Goal: Browse casually

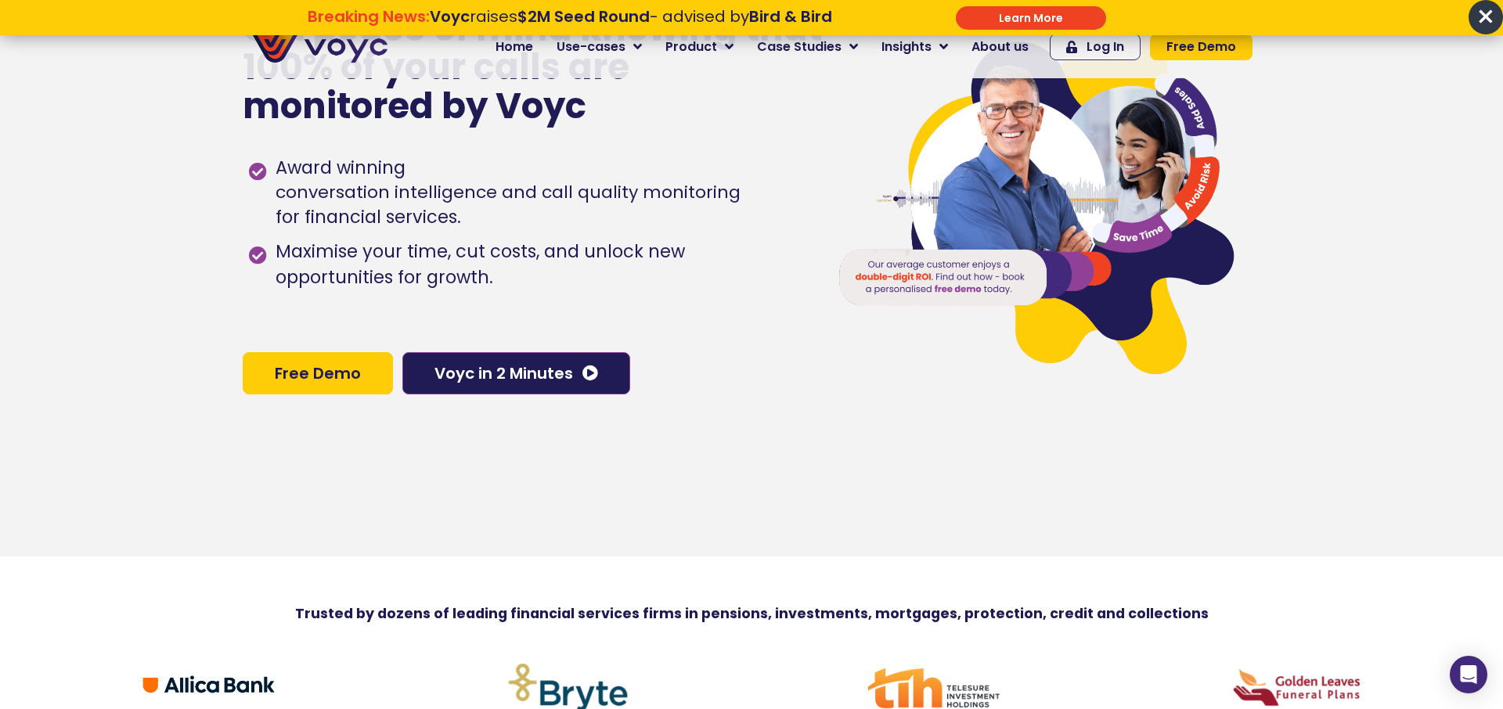
scroll to position [517, 0]
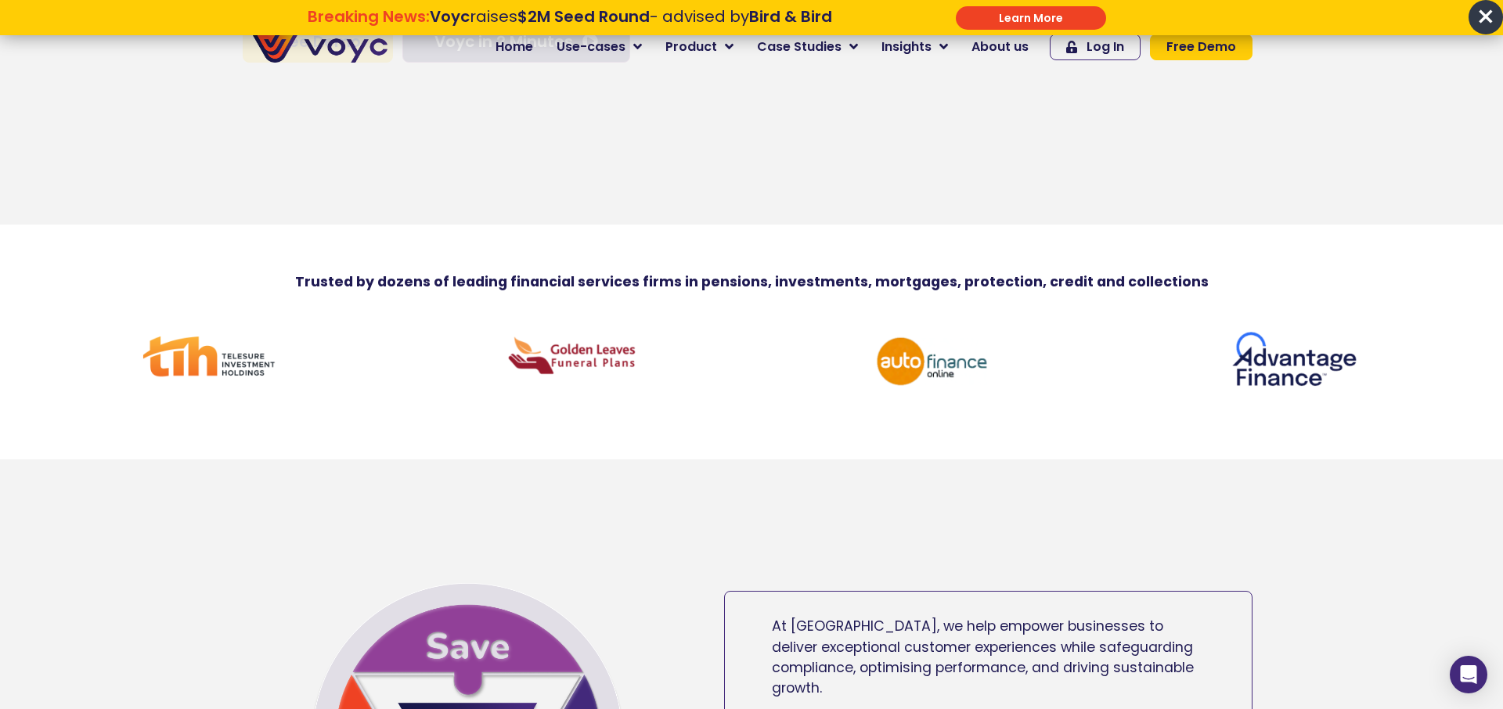
drag, startPoint x: 1013, startPoint y: 369, endPoint x: 470, endPoint y: 369, distance: 542.4
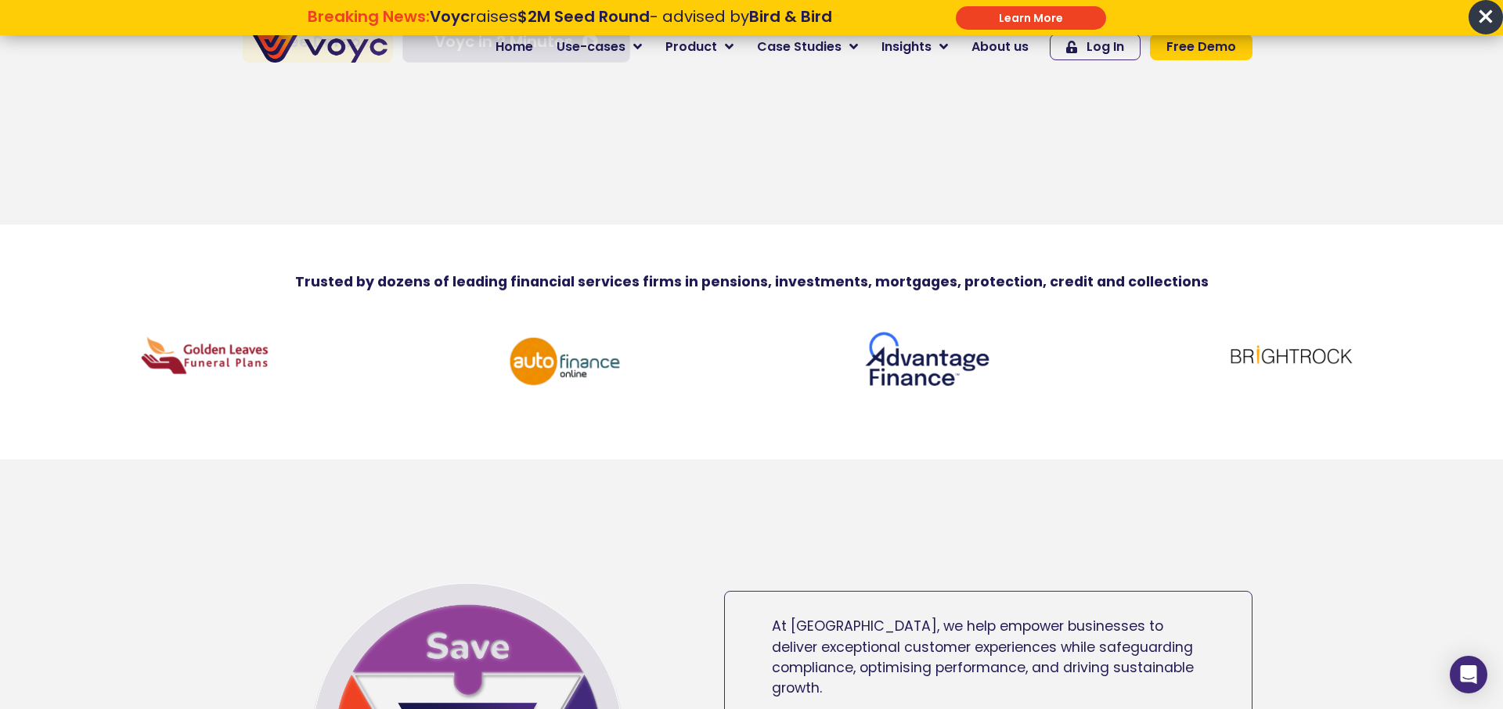
drag, startPoint x: 917, startPoint y: 358, endPoint x: 513, endPoint y: 366, distance: 404.0
click at [516, 366] on img at bounding box center [566, 362] width 133 height 70
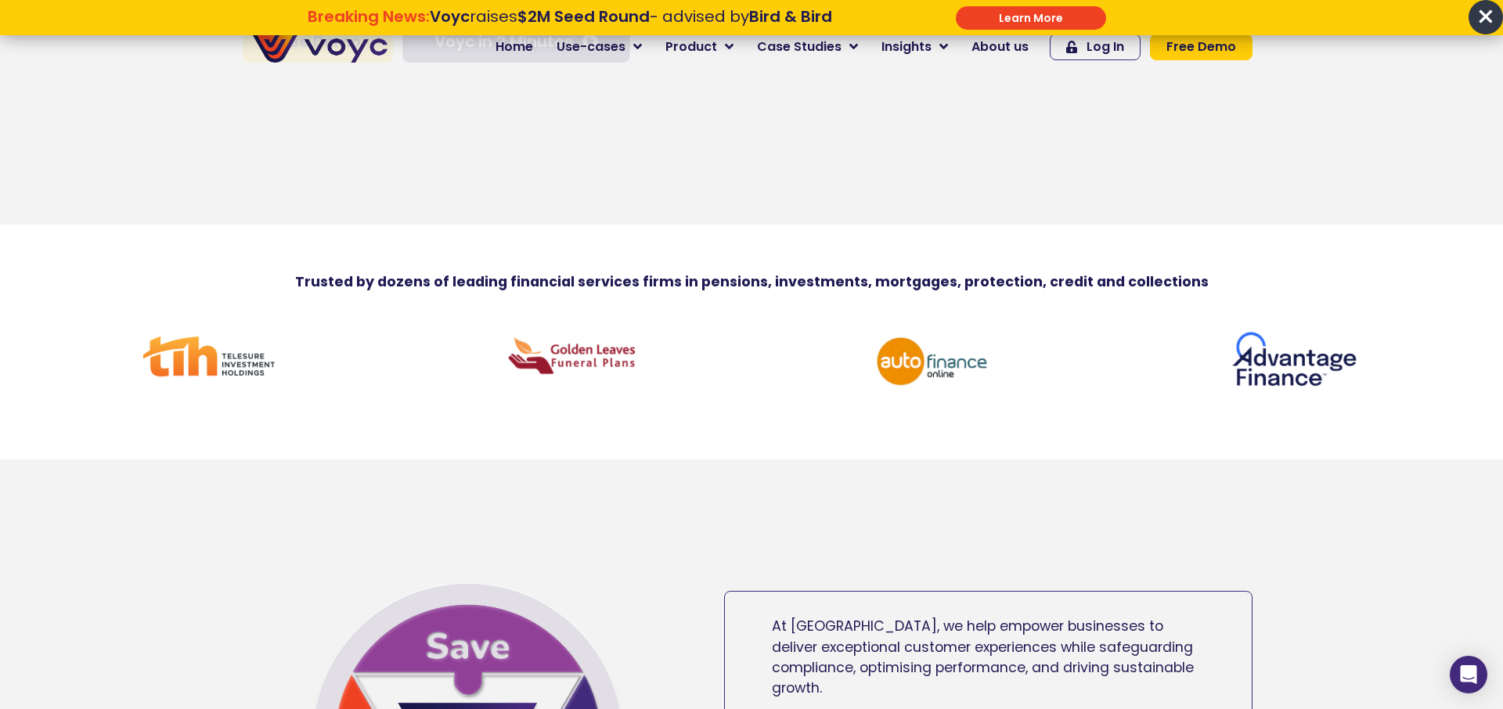
drag, startPoint x: 1020, startPoint y: 388, endPoint x: 290, endPoint y: 384, distance: 730.3
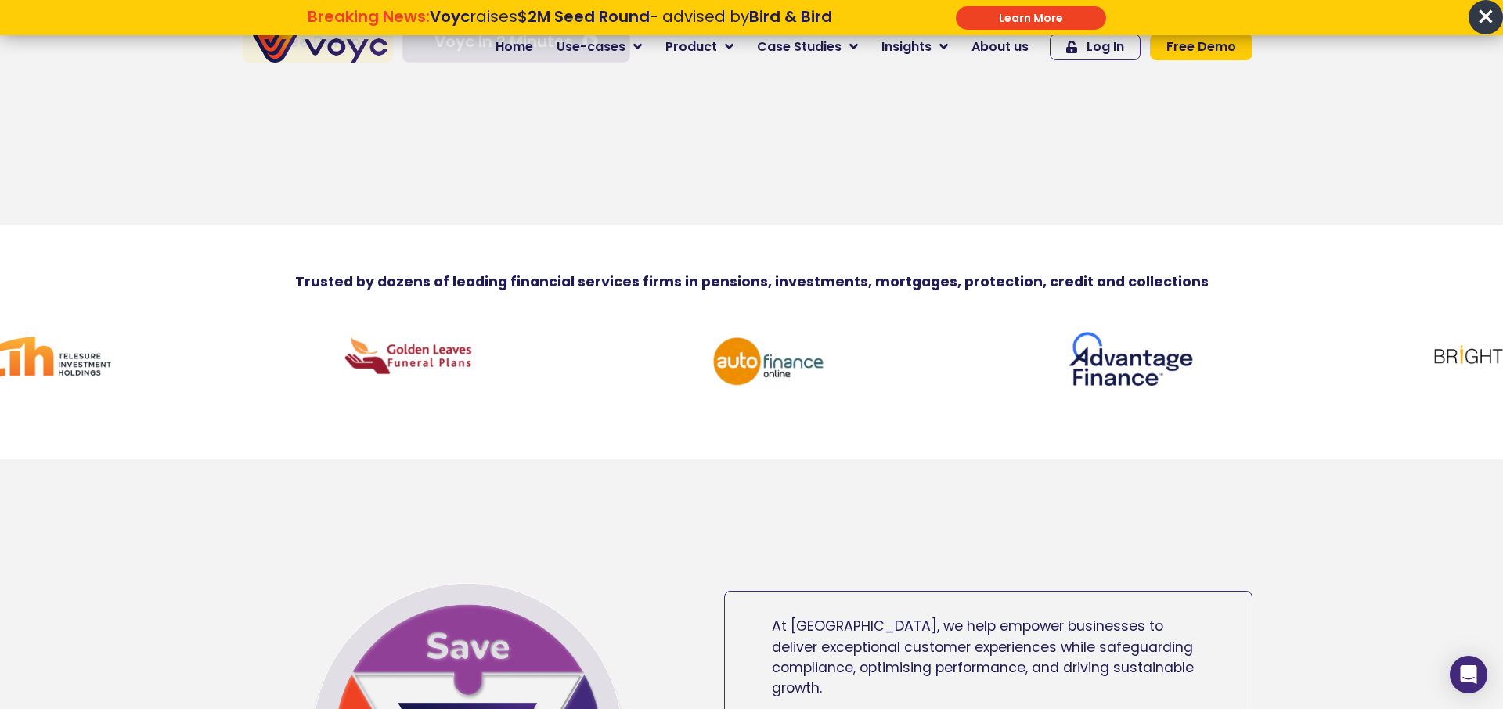
drag, startPoint x: 922, startPoint y: 355, endPoint x: 0, endPoint y: 305, distance: 923.4
click at [0, 305] on div at bounding box center [751, 376] width 1503 height 168
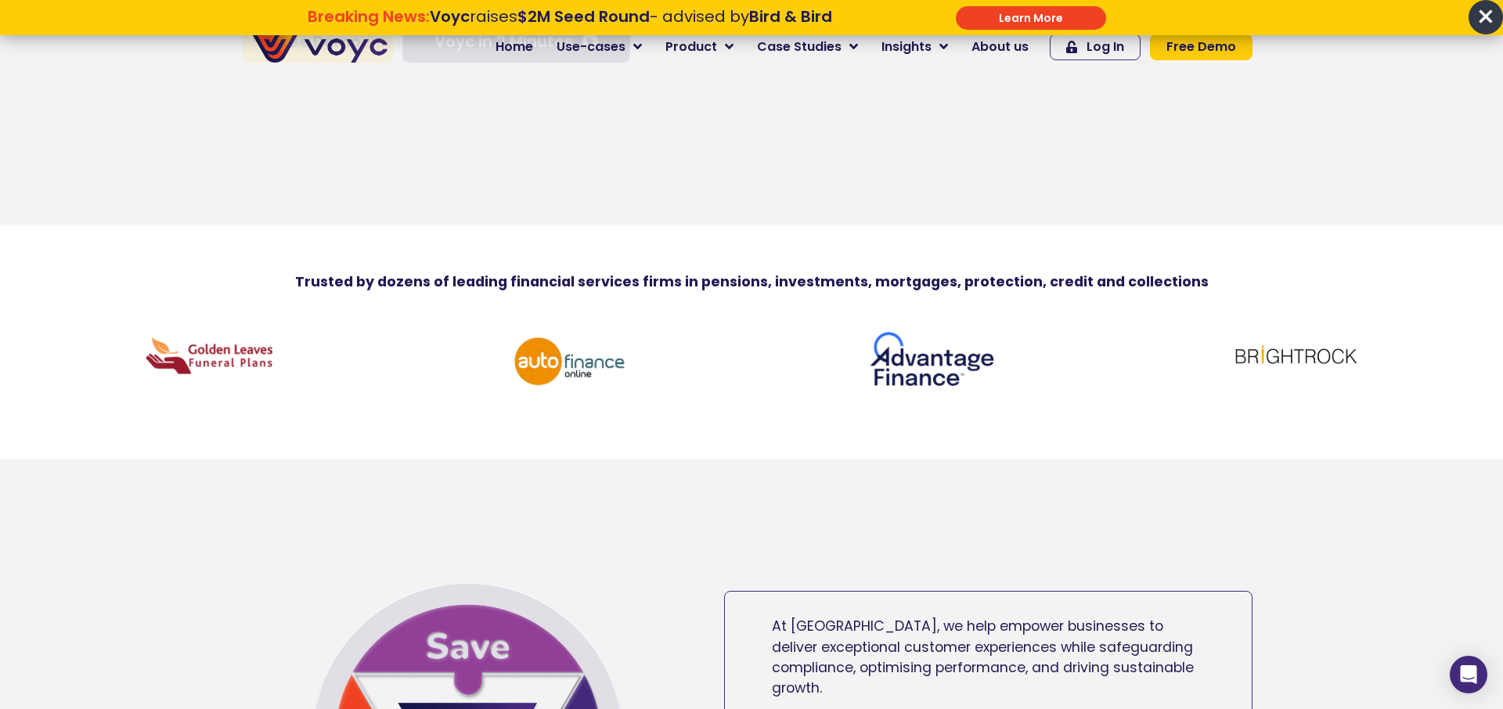
drag, startPoint x: 913, startPoint y: 381, endPoint x: 500, endPoint y: 336, distance: 415.8
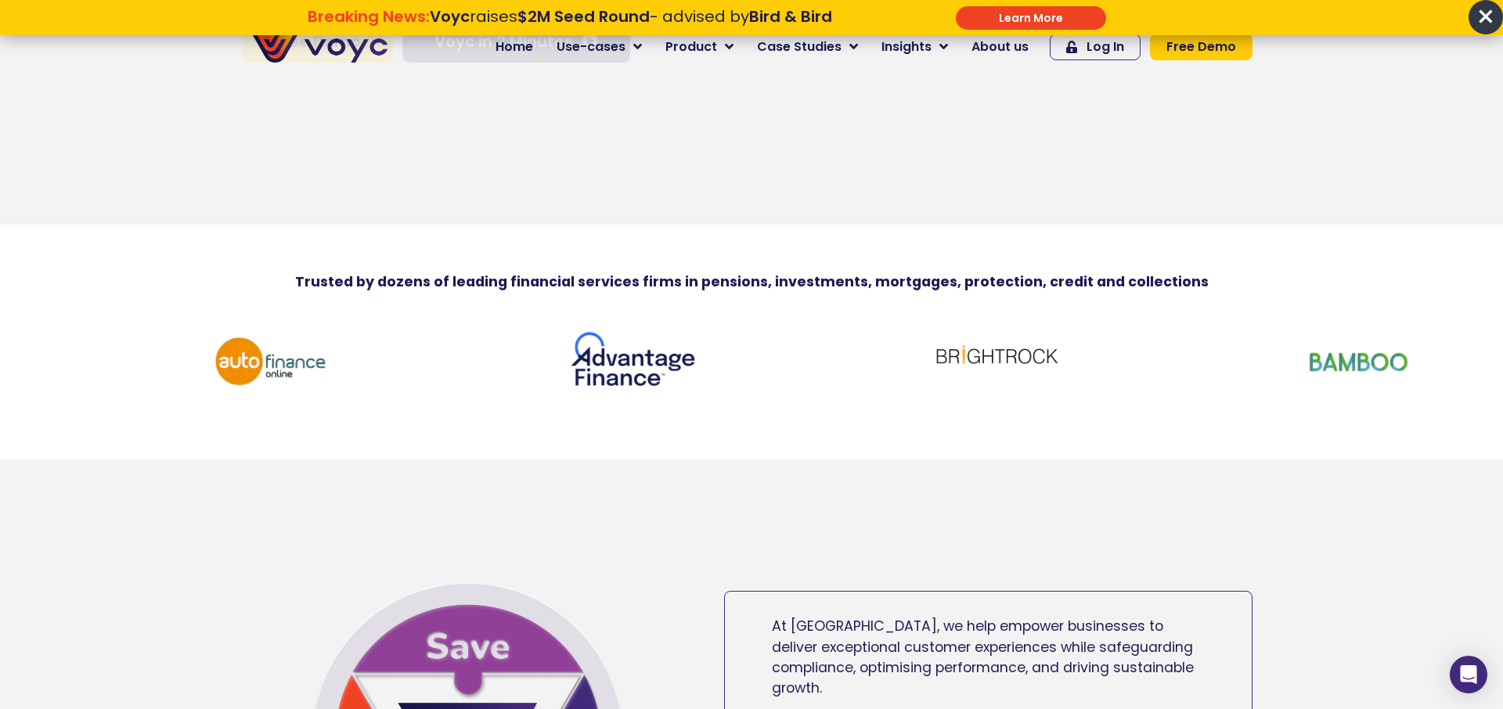
drag, startPoint x: 903, startPoint y: 361, endPoint x: 430, endPoint y: 337, distance: 474.2
click at [568, 334] on img at bounding box center [634, 362] width 133 height 70
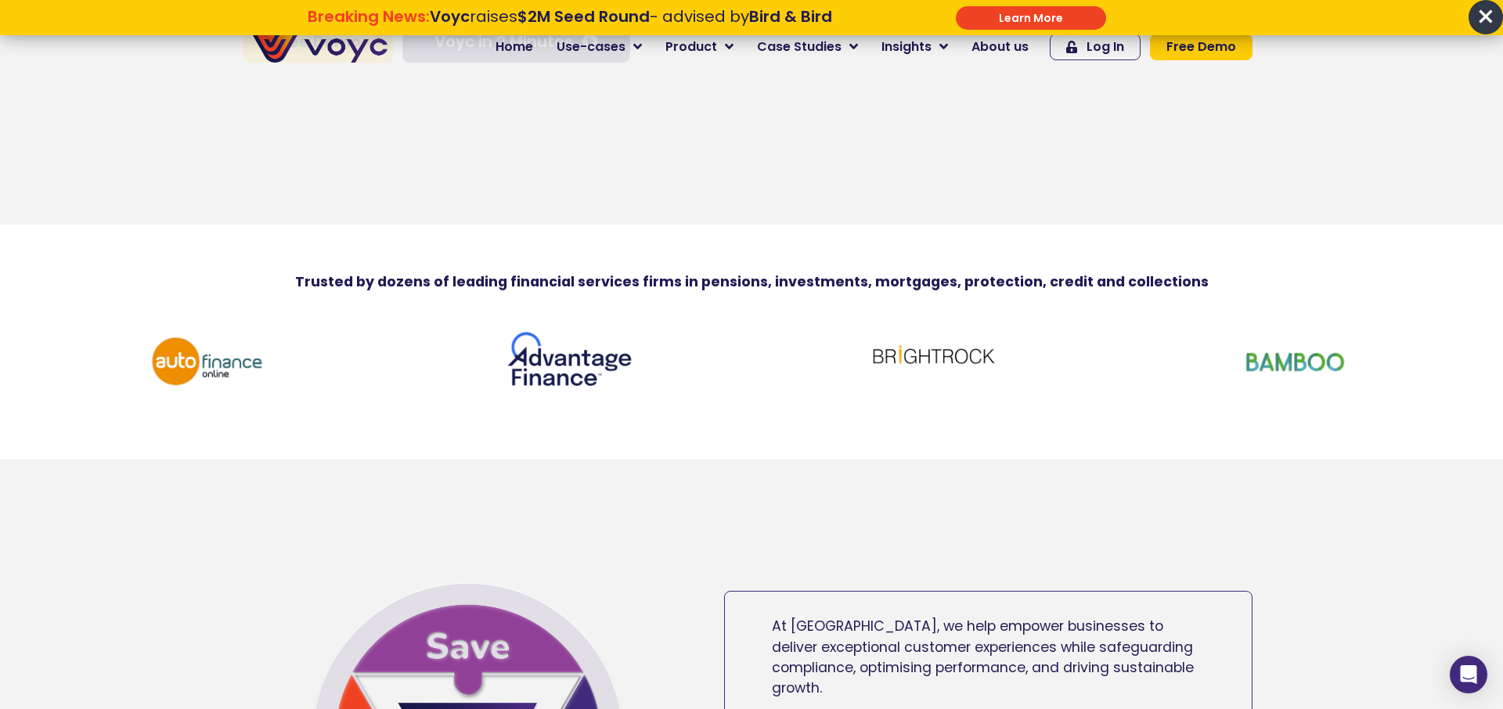
drag, startPoint x: 897, startPoint y: 361, endPoint x: 439, endPoint y: 362, distance: 457.9
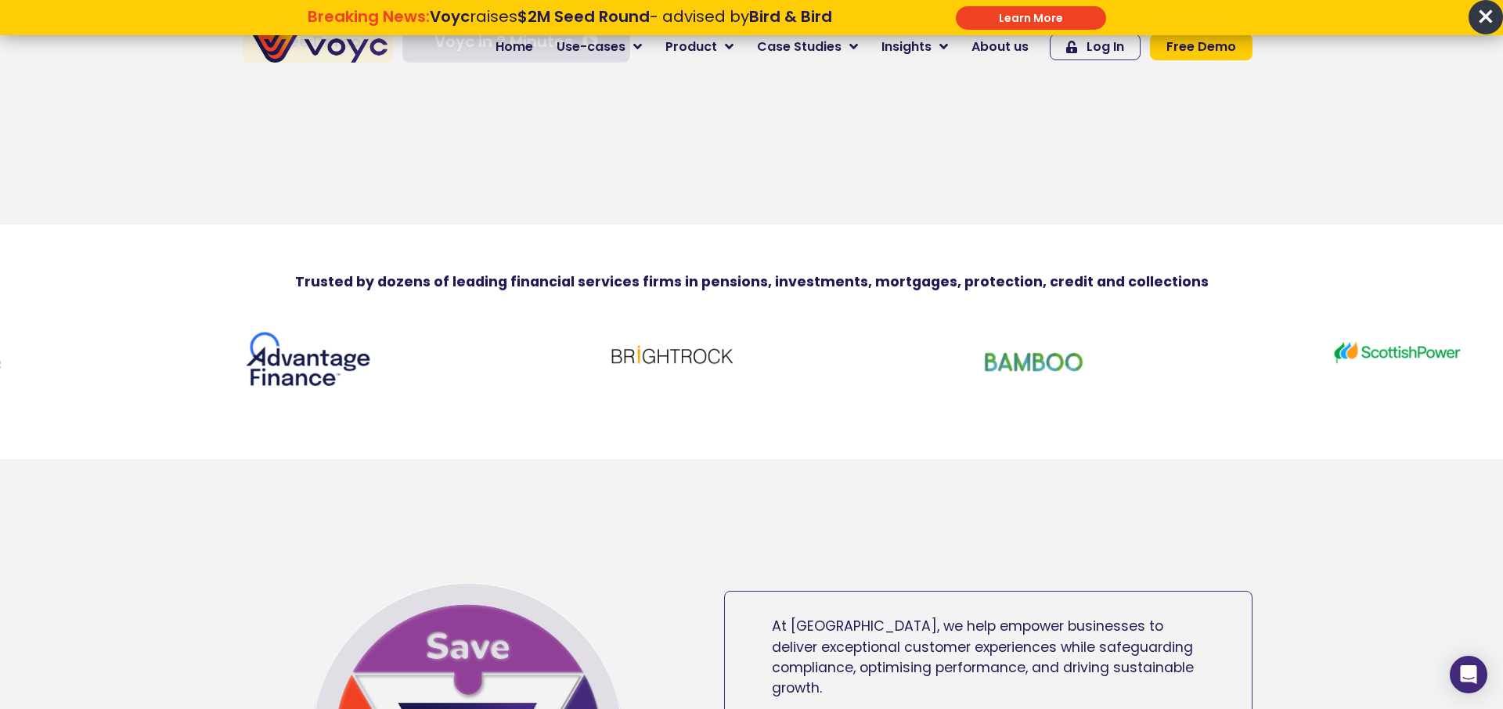
drag, startPoint x: 896, startPoint y: 351, endPoint x: 326, endPoint y: 358, distance: 570.6
click at [606, 358] on img at bounding box center [672, 355] width 133 height 56
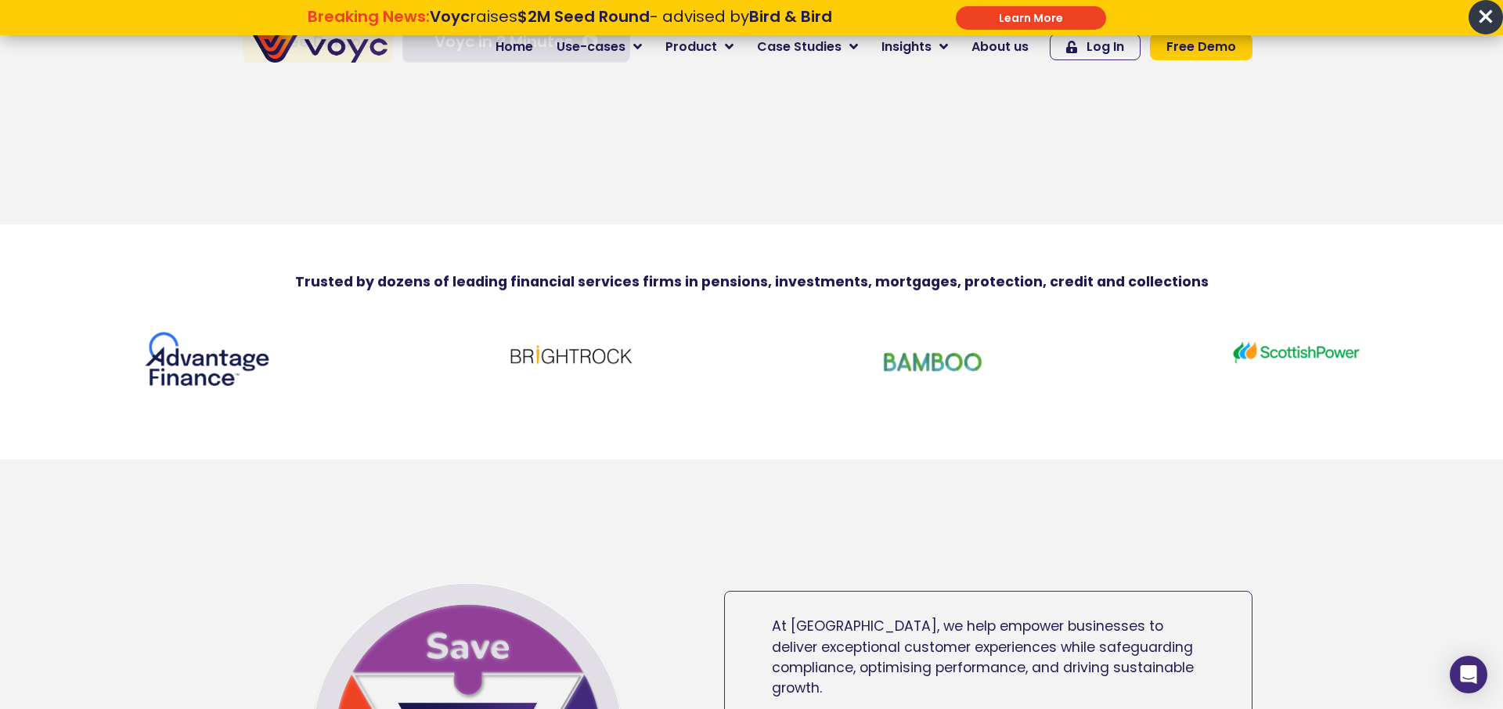
drag, startPoint x: 852, startPoint y: 350, endPoint x: 724, endPoint y: 376, distance: 130.9
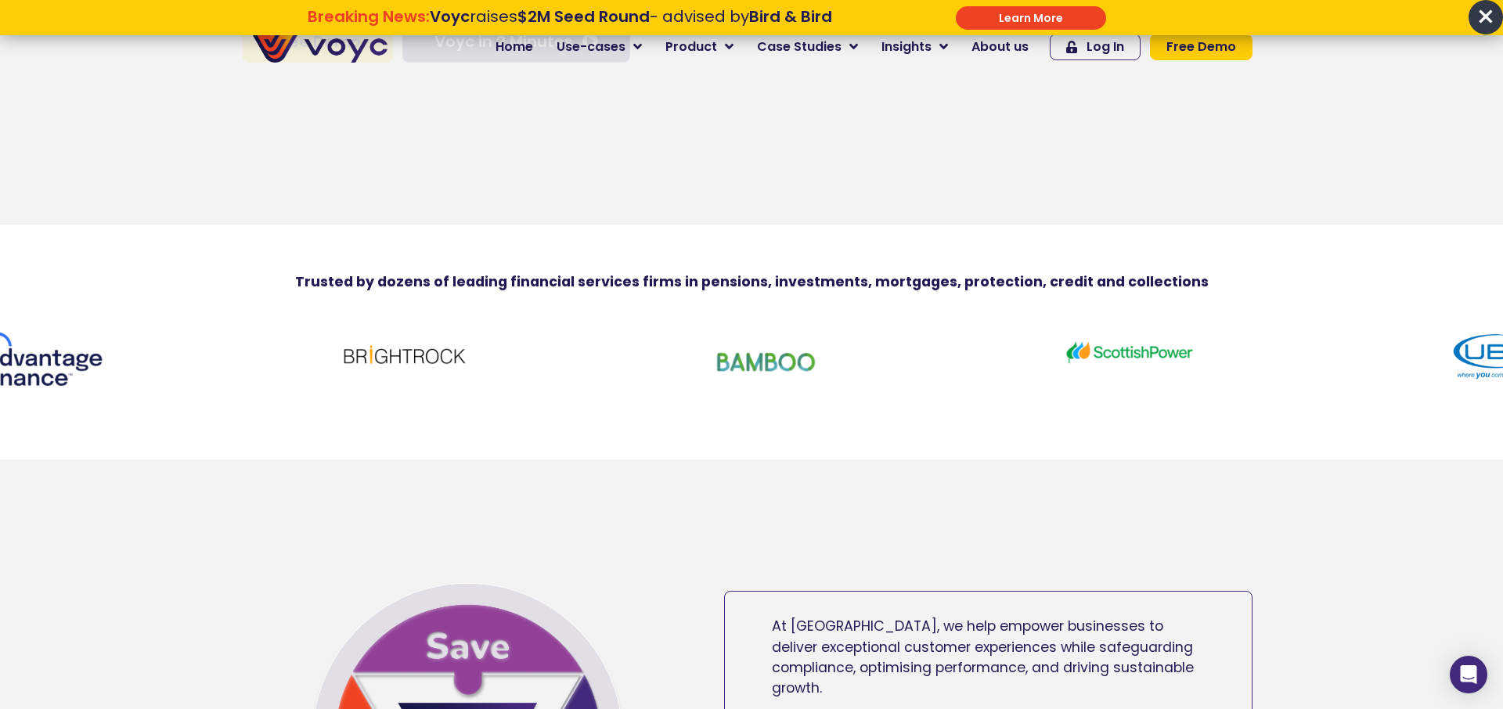
drag, startPoint x: 954, startPoint y: 380, endPoint x: 565, endPoint y: 389, distance: 389.1
click at [701, 387] on img at bounding box center [767, 362] width 133 height 71
